Goal: Task Accomplishment & Management: Complete application form

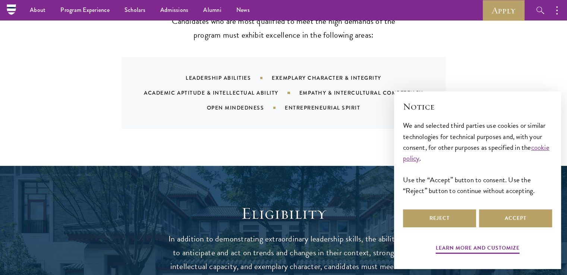
scroll to position [783, 0]
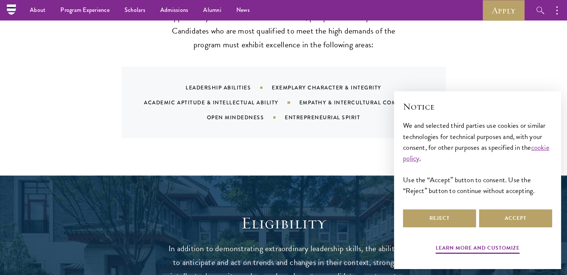
click at [450, 222] on button "Reject" at bounding box center [439, 218] width 73 height 18
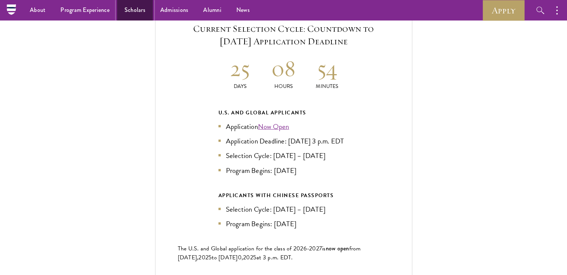
scroll to position [1608, 0]
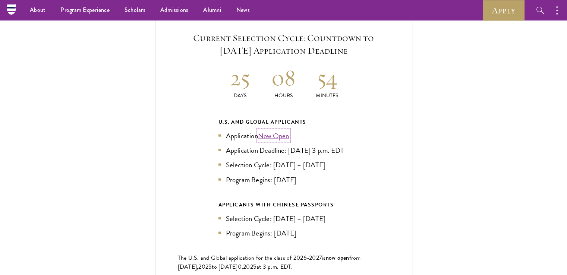
click at [269, 130] on link "Now Open" at bounding box center [273, 135] width 31 height 11
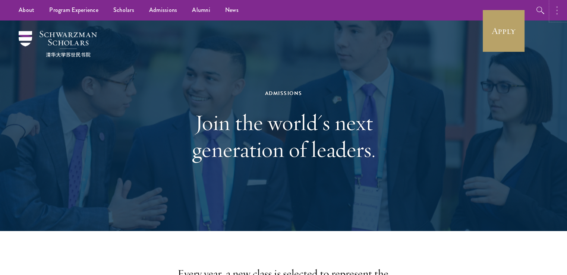
click at [556, 12] on icon "button" at bounding box center [556, 10] width 1 height 9
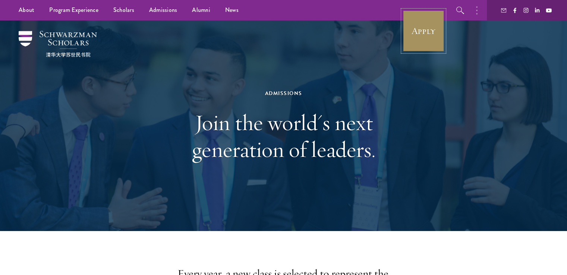
click at [412, 33] on link "Apply" at bounding box center [423, 31] width 42 height 42
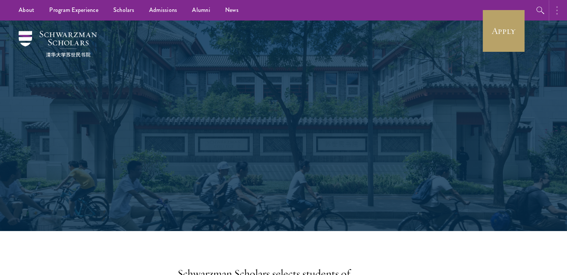
click at [559, 8] on button "button" at bounding box center [558, 10] width 16 height 20
click at [556, 8] on icon "button" at bounding box center [556, 10] width 1 height 9
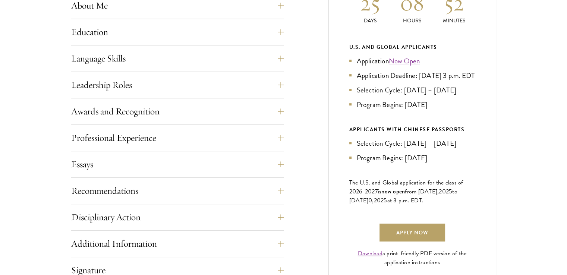
scroll to position [411, 0]
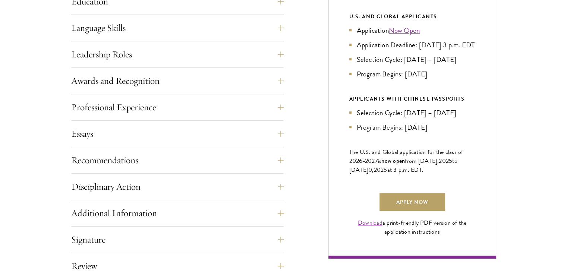
click at [201, 91] on div "Awards and Recognition This section is an opportunity to showcase up to five aw…" at bounding box center [177, 83] width 212 height 22
click at [168, 80] on button "Awards and Recognition" at bounding box center [183, 81] width 212 height 18
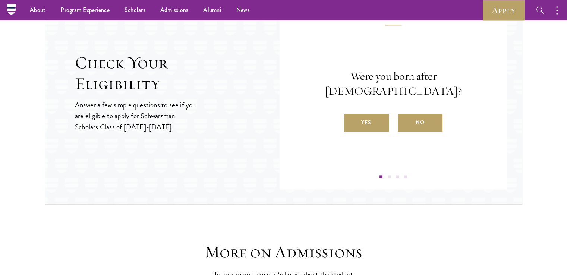
scroll to position [900, 0]
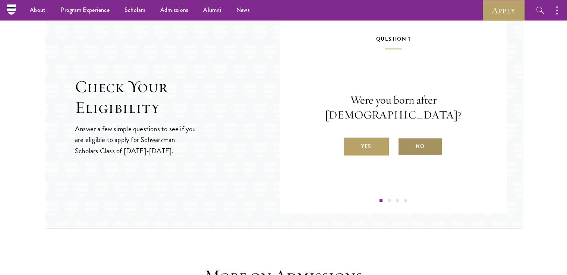
click at [422, 142] on label "No" at bounding box center [420, 147] width 45 height 18
click at [404, 142] on input "No" at bounding box center [401, 141] width 7 height 7
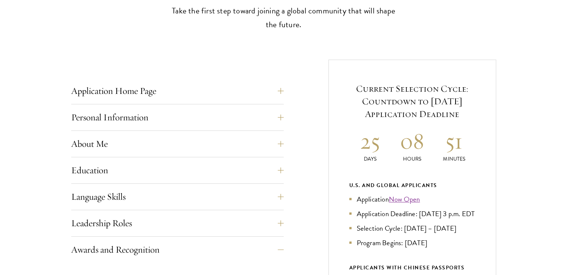
scroll to position [0, 0]
